Goal: Navigation & Orientation: Find specific page/section

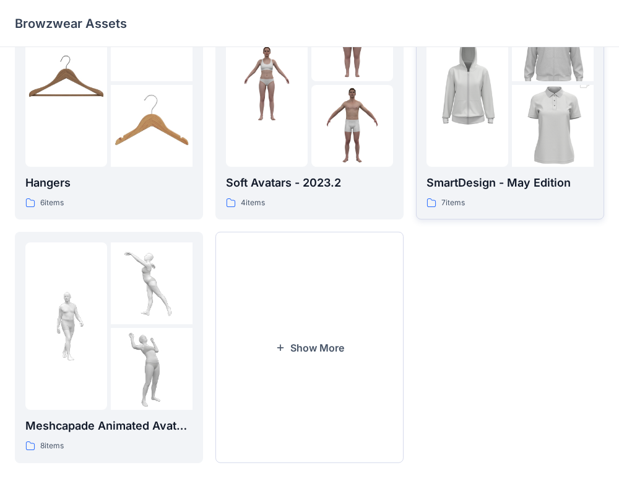
scroll to position [318, 0]
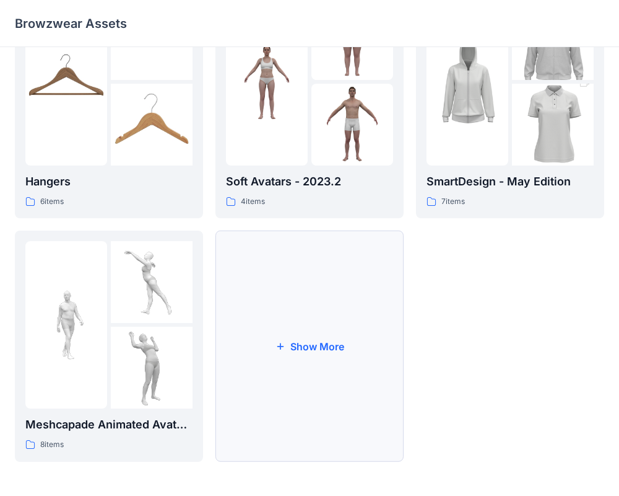
click at [289, 320] on button "Show More" at bounding box center [310, 345] width 188 height 231
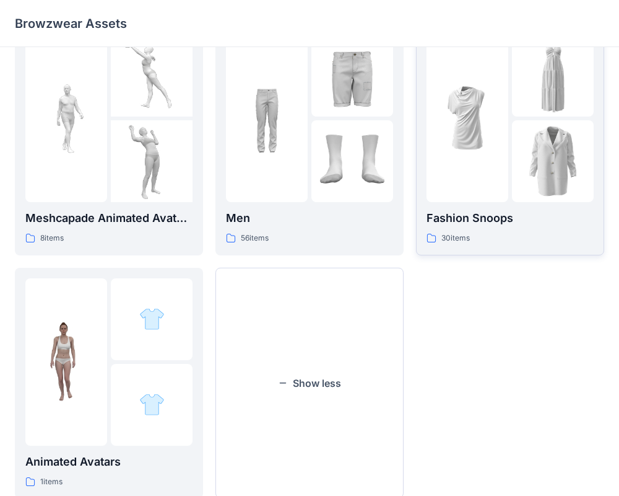
scroll to position [526, 0]
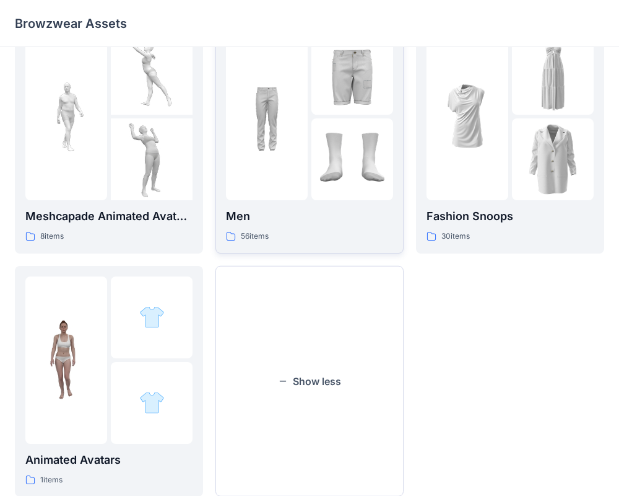
click at [298, 157] on div at bounding box center [267, 116] width 82 height 167
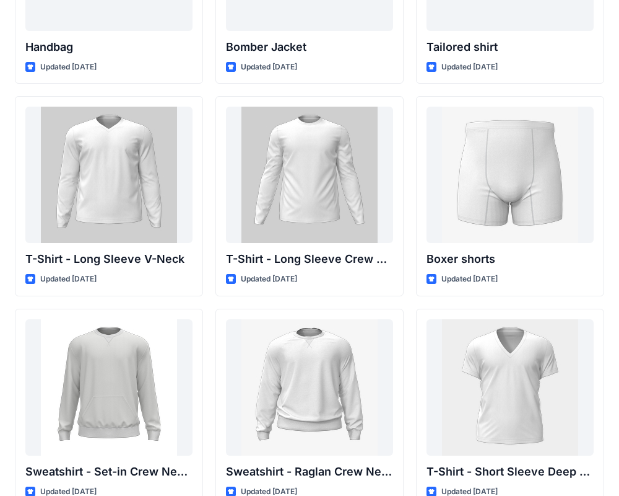
scroll to position [805, 0]
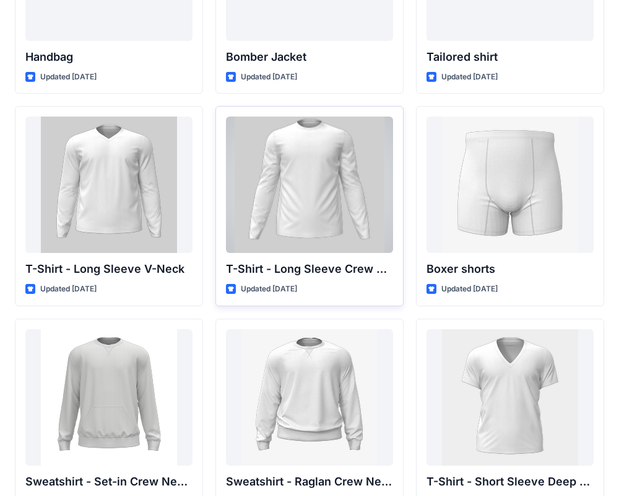
click at [307, 226] on div at bounding box center [309, 184] width 167 height 136
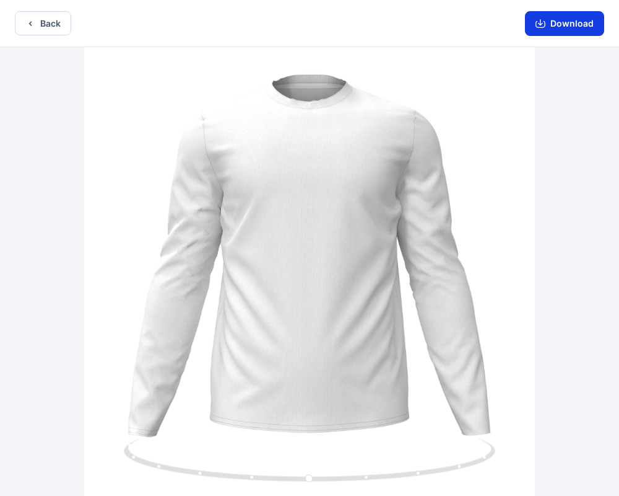
click at [577, 31] on button "Download" at bounding box center [564, 23] width 79 height 25
